Goal: Use online tool/utility: Use online tool/utility

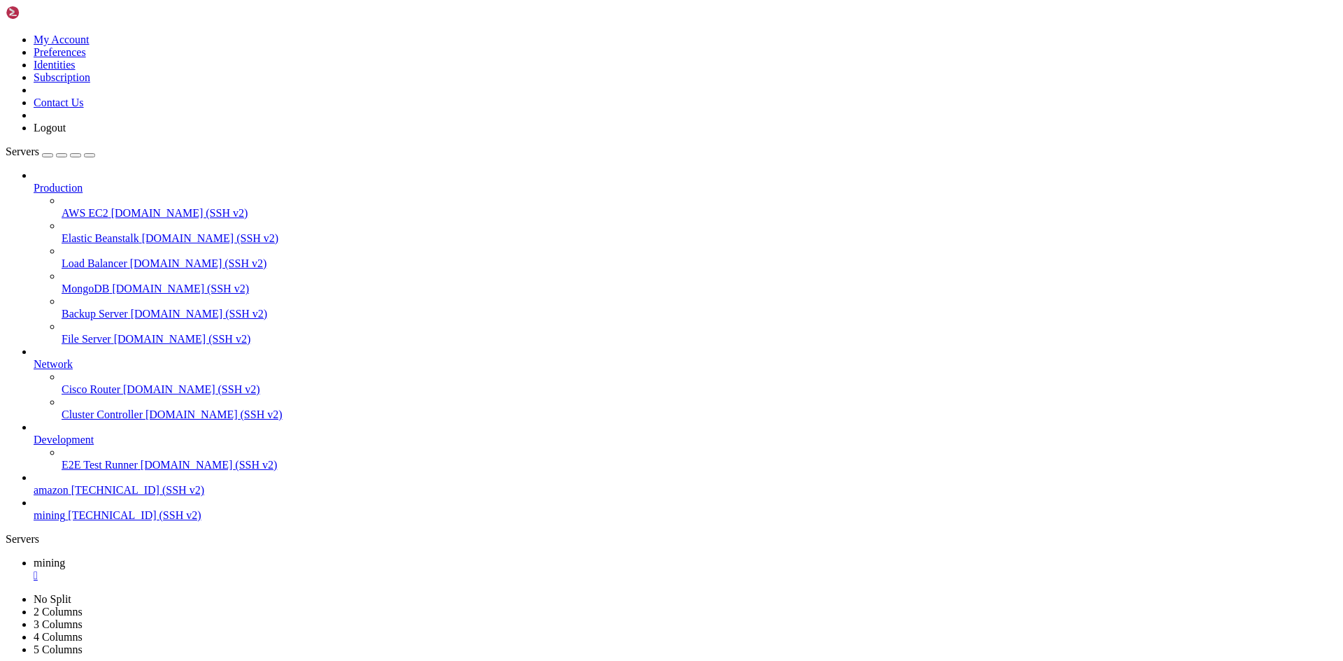
scroll to position [4066, 0]
drag, startPoint x: 301, startPoint y: 1149, endPoint x: 383, endPoint y: 1149, distance: 81.1
copy span "[DOMAIN_NAME]"
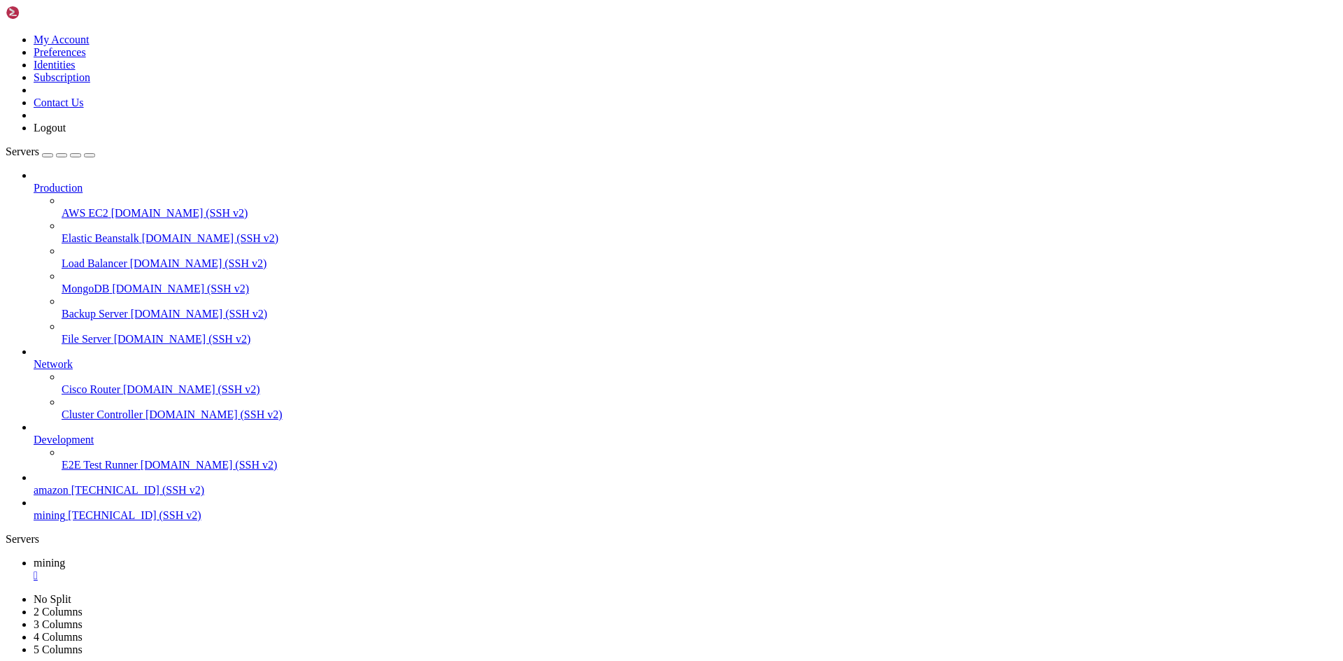
drag, startPoint x: 171, startPoint y: 1194, endPoint x: 324, endPoint y: 1200, distance: 154.0
copy x-row "miner speed 10s/60s/15m"
click at [242, 569] on div "" at bounding box center [686, 575] width 1304 height 13
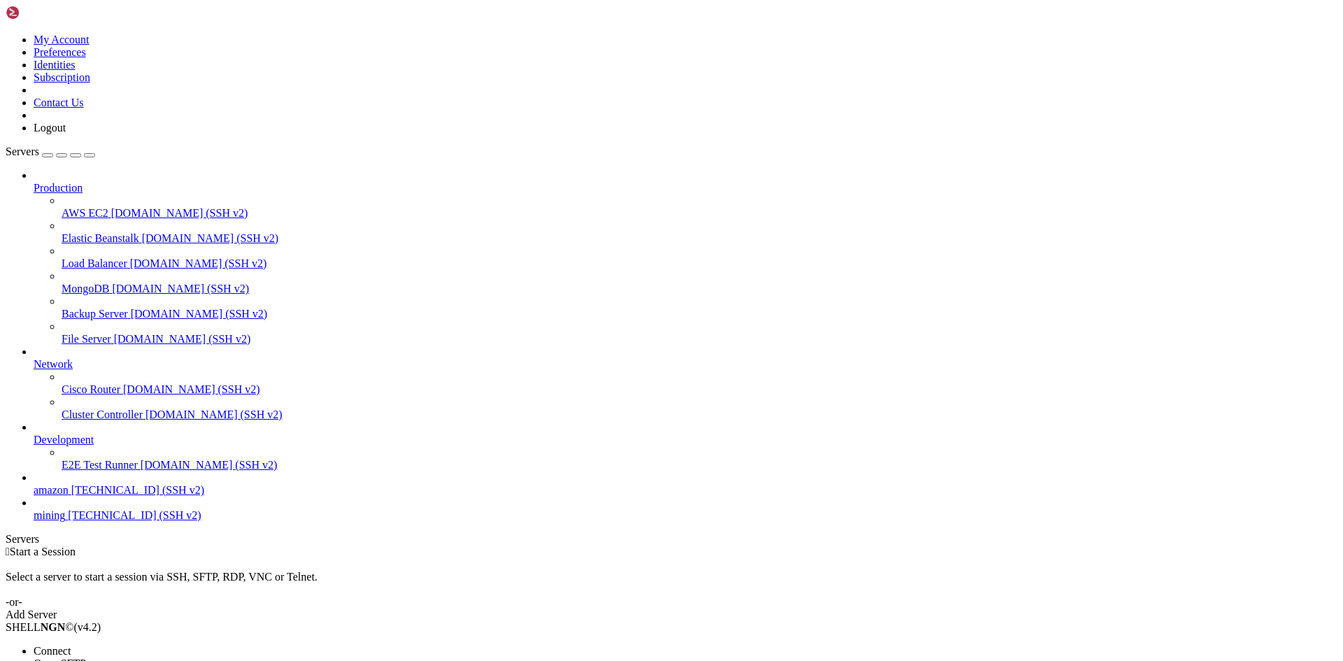
click at [71, 645] on span "Connect" at bounding box center [52, 651] width 37 height 12
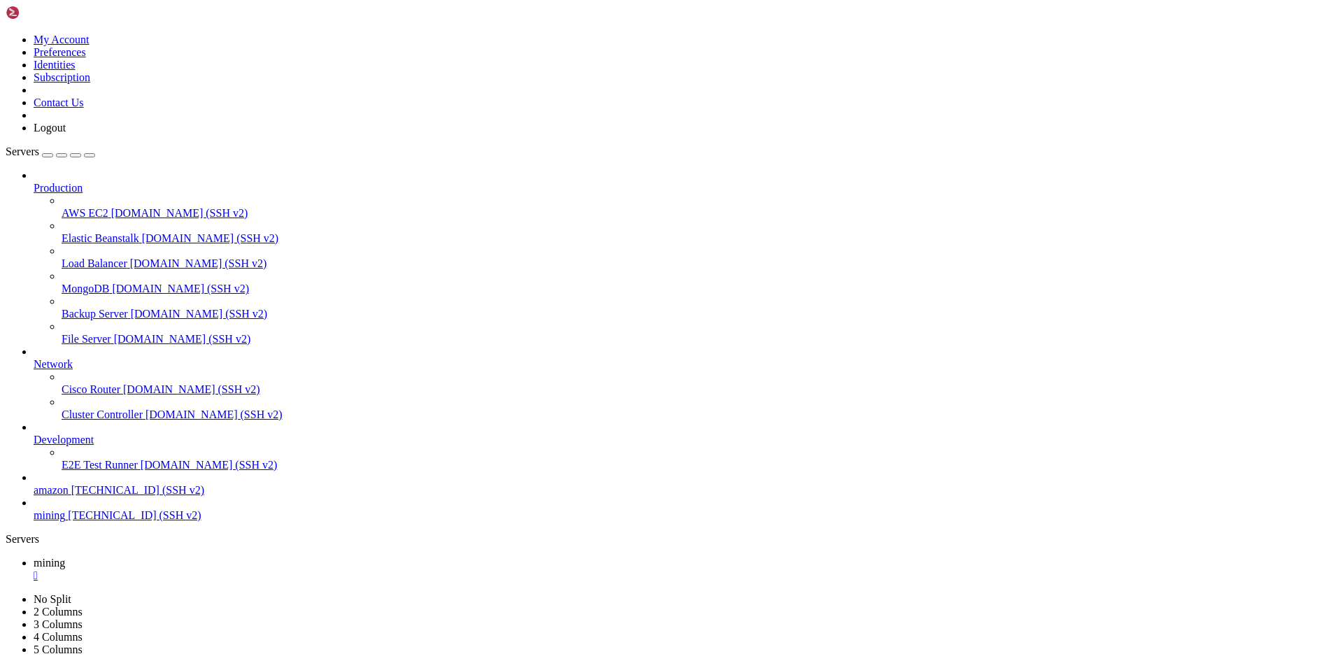
scroll to position [511, 0]
click at [245, 569] on div "" at bounding box center [686, 575] width 1304 height 13
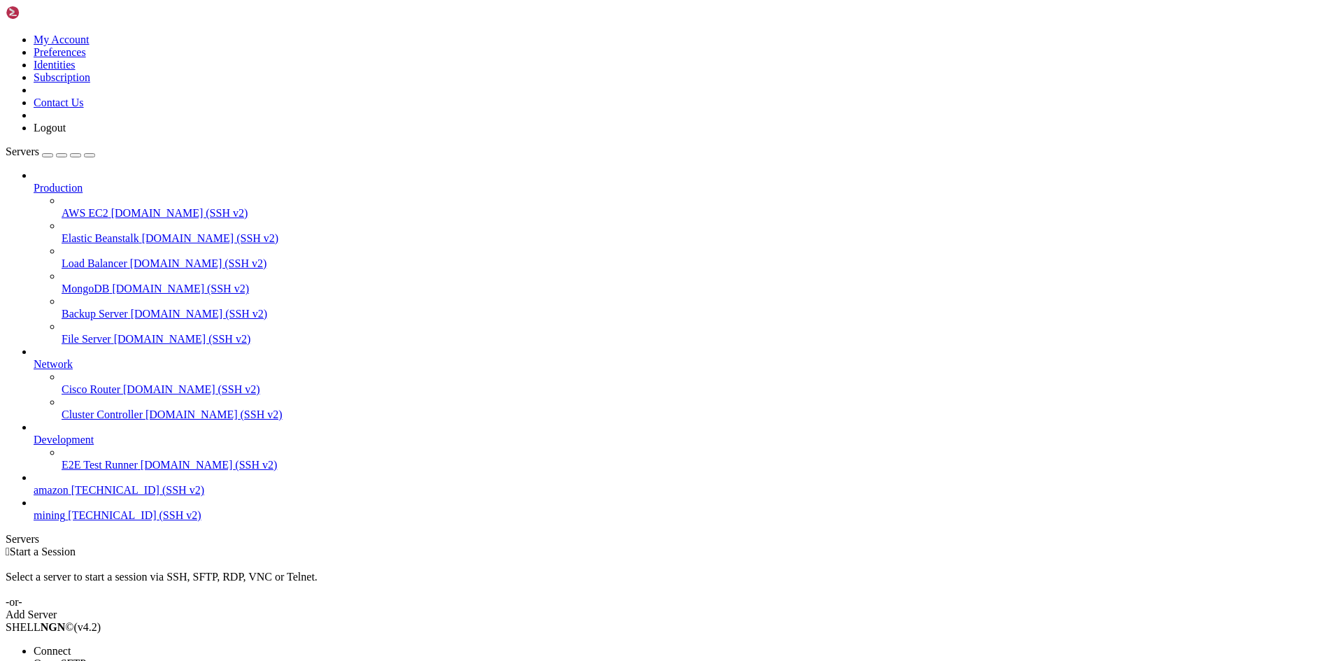
click at [71, 645] on span "Connect" at bounding box center [52, 651] width 37 height 12
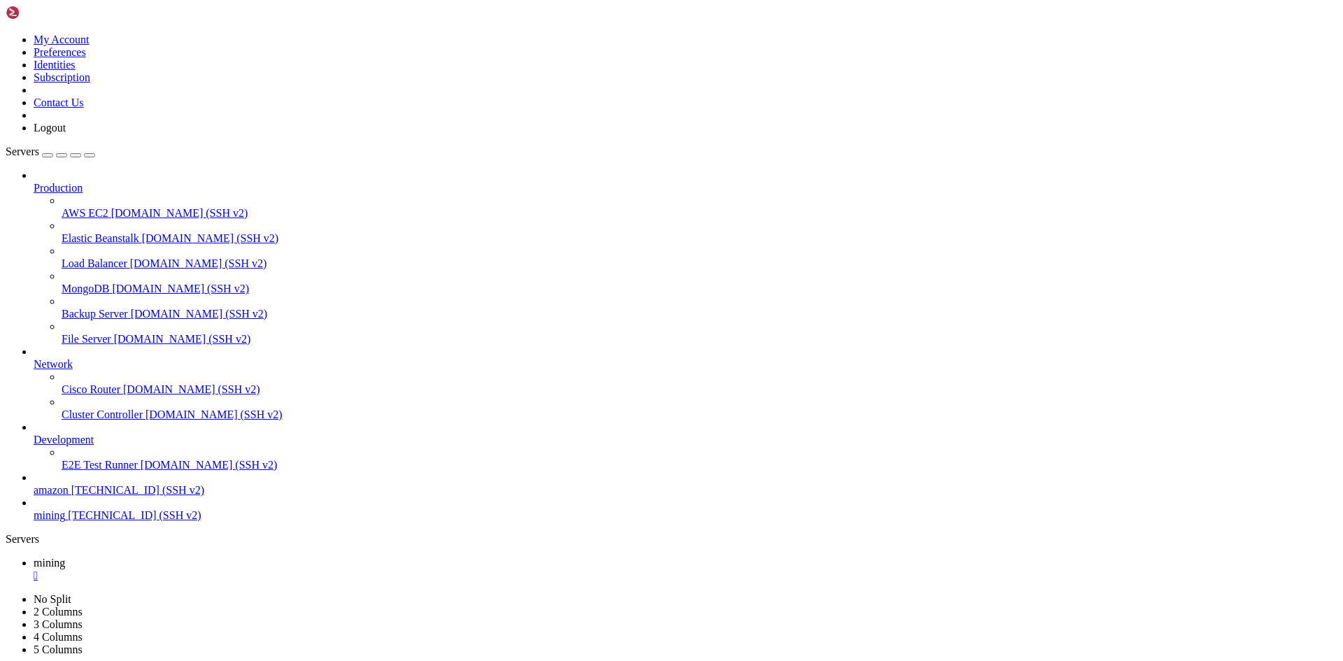
scroll to position [523, 0]
drag, startPoint x: 466, startPoint y: 1112, endPoint x: 487, endPoint y: 1113, distance: 21.7
copy span "2672"
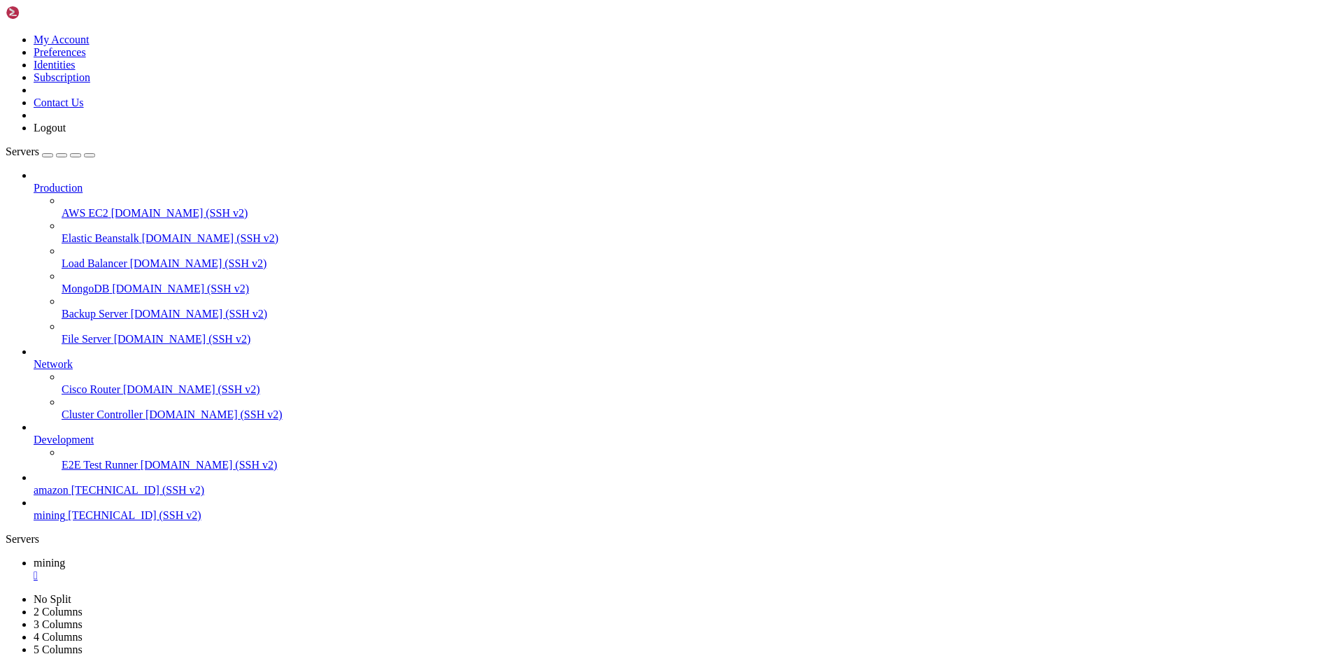
drag, startPoint x: 590, startPoint y: 1078, endPoint x: 629, endPoint y: 1078, distance: 38.5
copy span "3485543"
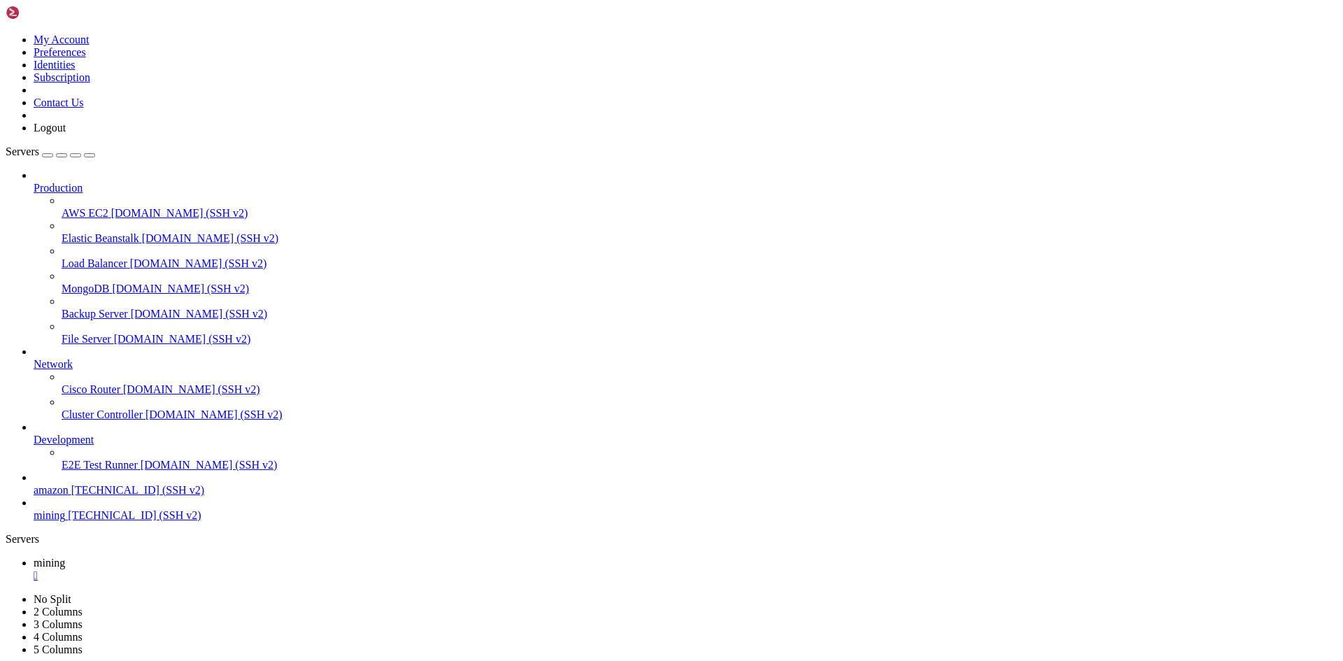
drag, startPoint x: 413, startPoint y: 1018, endPoint x: 436, endPoint y: 1019, distance: 23.1
copy span "2670"
